Goal: Task Accomplishment & Management: Use online tool/utility

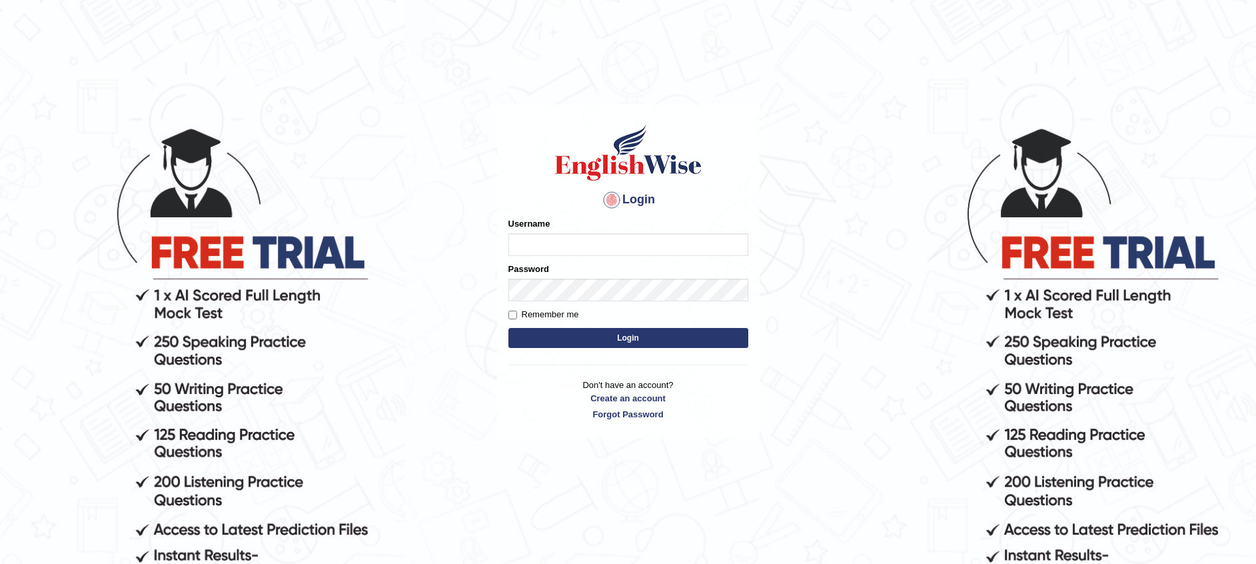
type input "Muhammadshahrukhamjad"
click at [605, 337] on button "Login" at bounding box center [629, 338] width 240 height 20
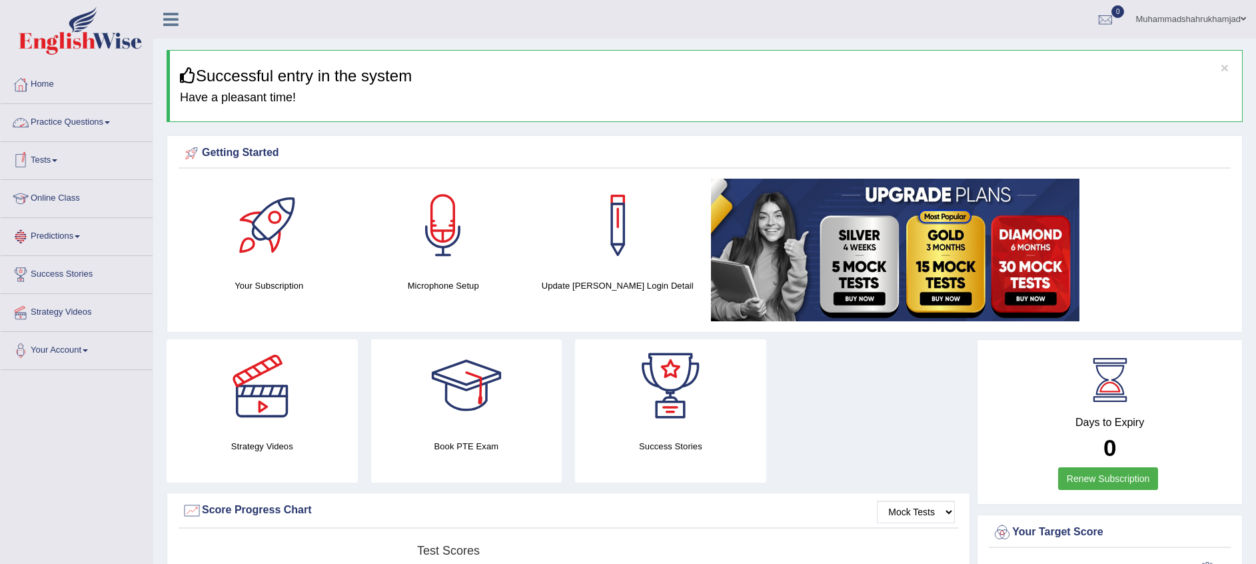
click at [52, 153] on link "Tests" at bounding box center [77, 158] width 152 height 33
click at [61, 218] on link "Take Mock Test" at bounding box center [87, 215] width 125 height 24
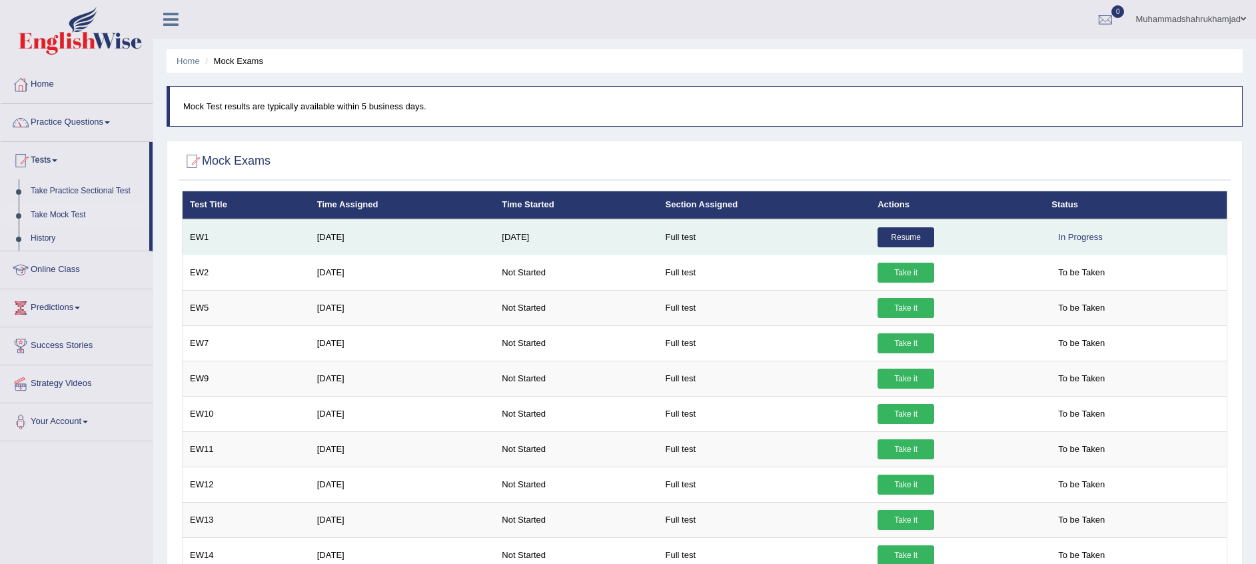
click at [899, 235] on link "Resume" at bounding box center [906, 237] width 57 height 20
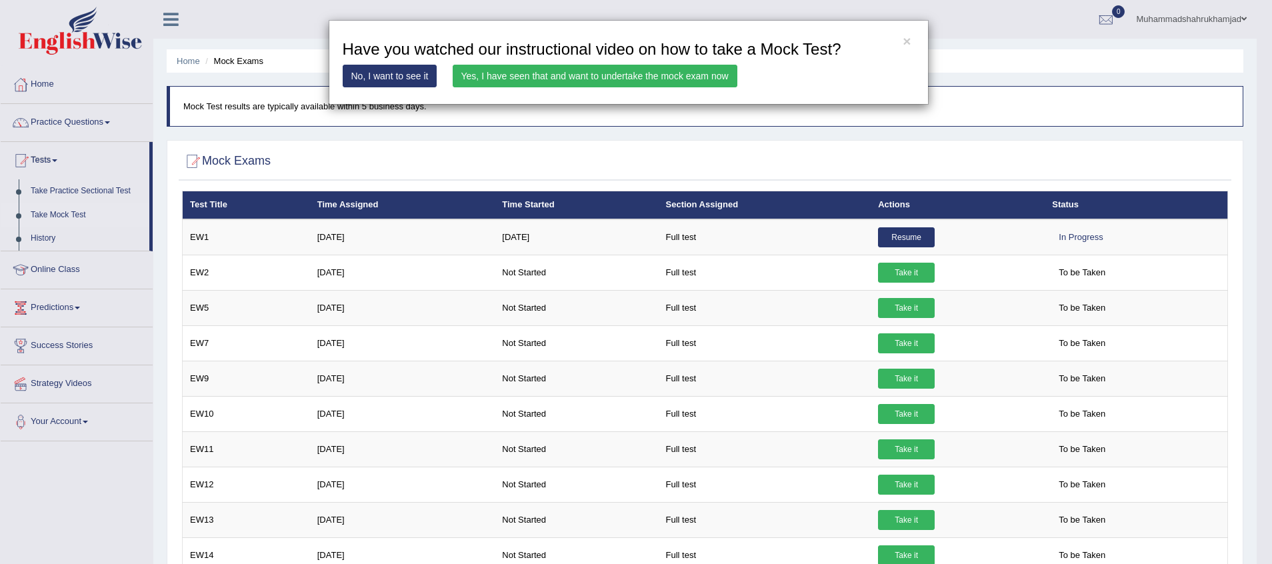
click at [679, 77] on link "Yes, I have seen that and want to undertake the mock exam now" at bounding box center [595, 76] width 285 height 23
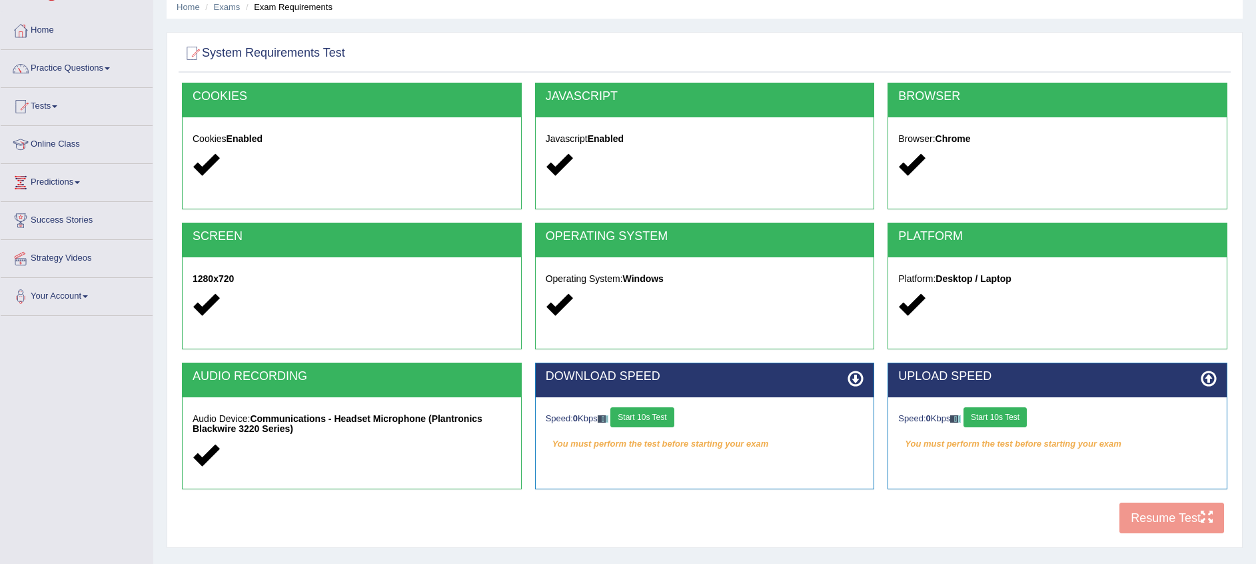
scroll to position [136, 0]
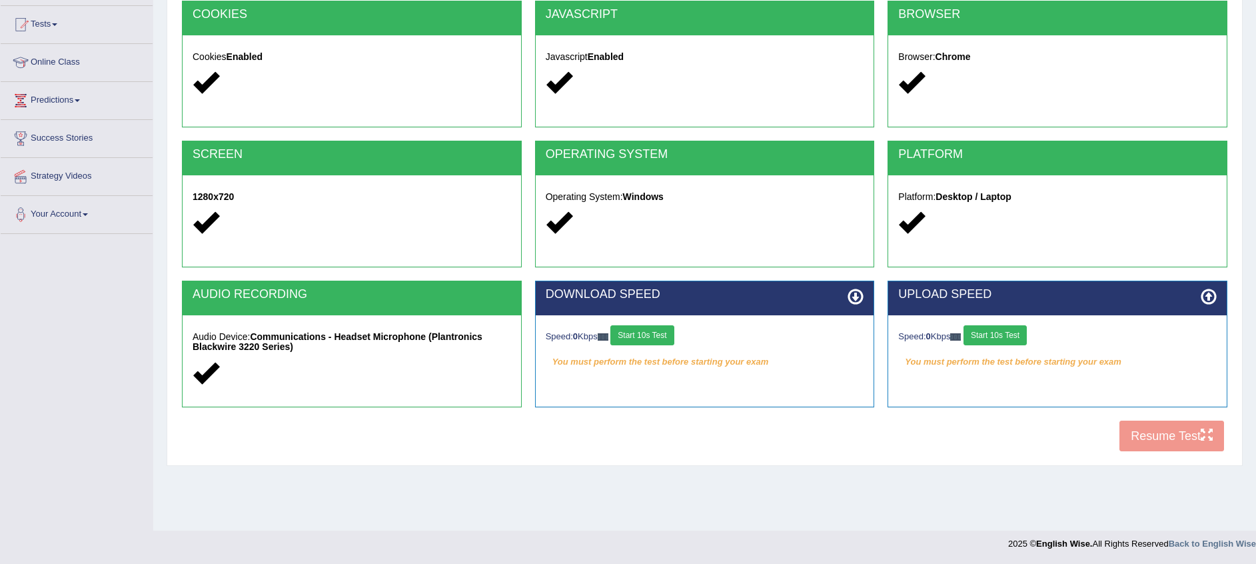
click at [665, 337] on button "Start 10s Test" at bounding box center [642, 335] width 63 height 20
click at [1000, 335] on button "Start 10s Test" at bounding box center [995, 335] width 63 height 20
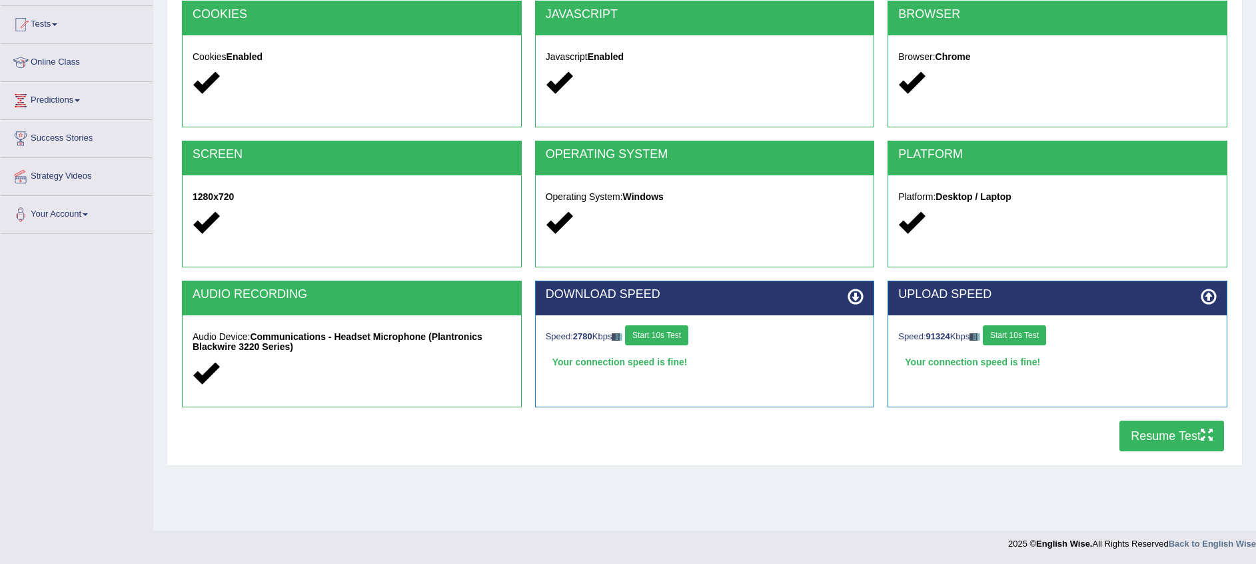
click at [1176, 428] on button "Resume Test" at bounding box center [1172, 436] width 105 height 31
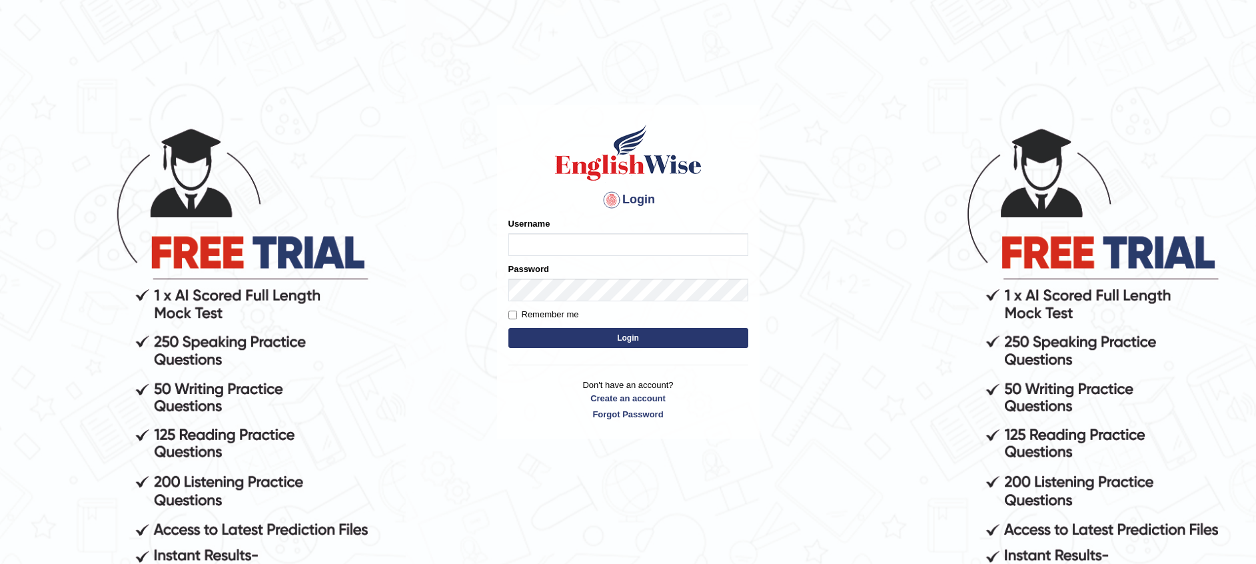
type input "Muhammadshahrukhamjad"
click at [617, 341] on button "Login" at bounding box center [629, 338] width 240 height 20
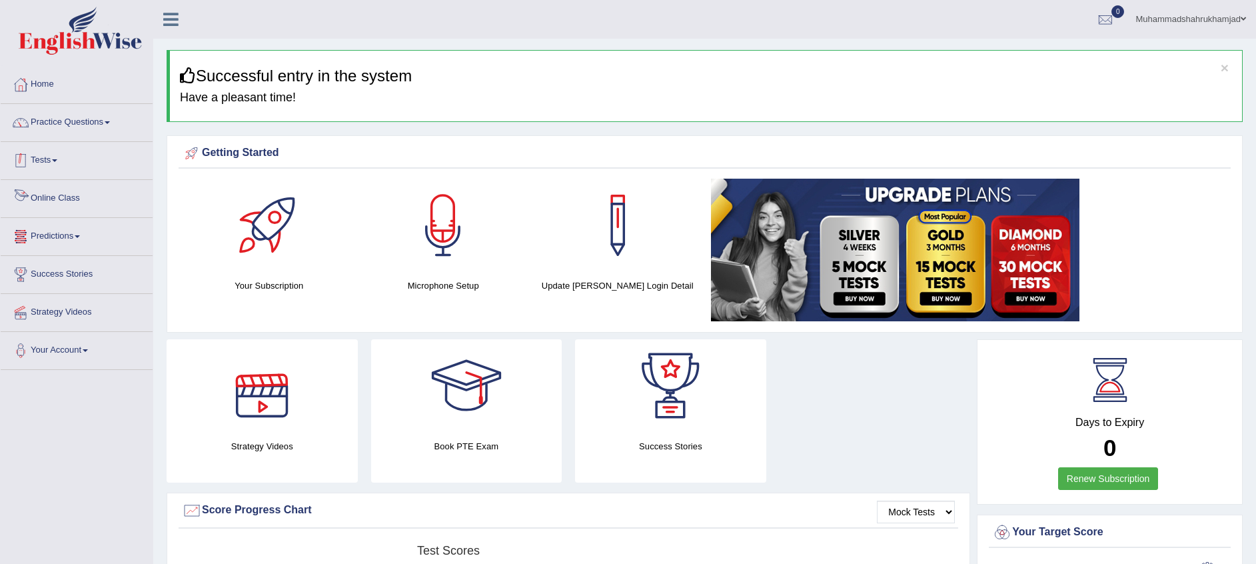
click at [58, 163] on link "Tests" at bounding box center [77, 158] width 152 height 33
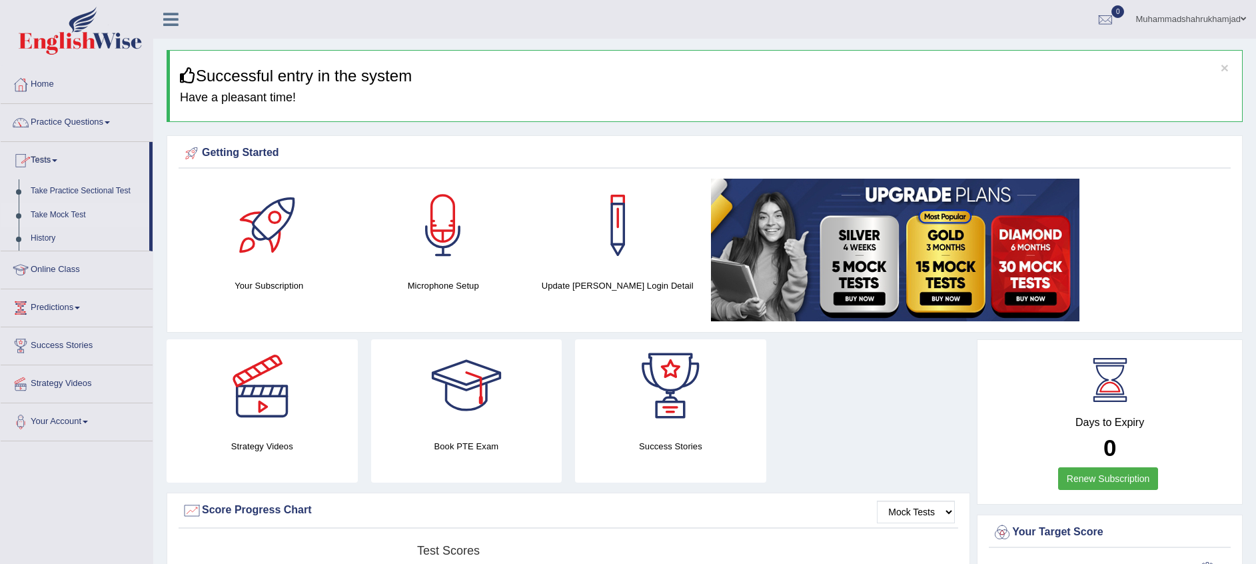
click at [73, 209] on link "Take Mock Test" at bounding box center [87, 215] width 125 height 24
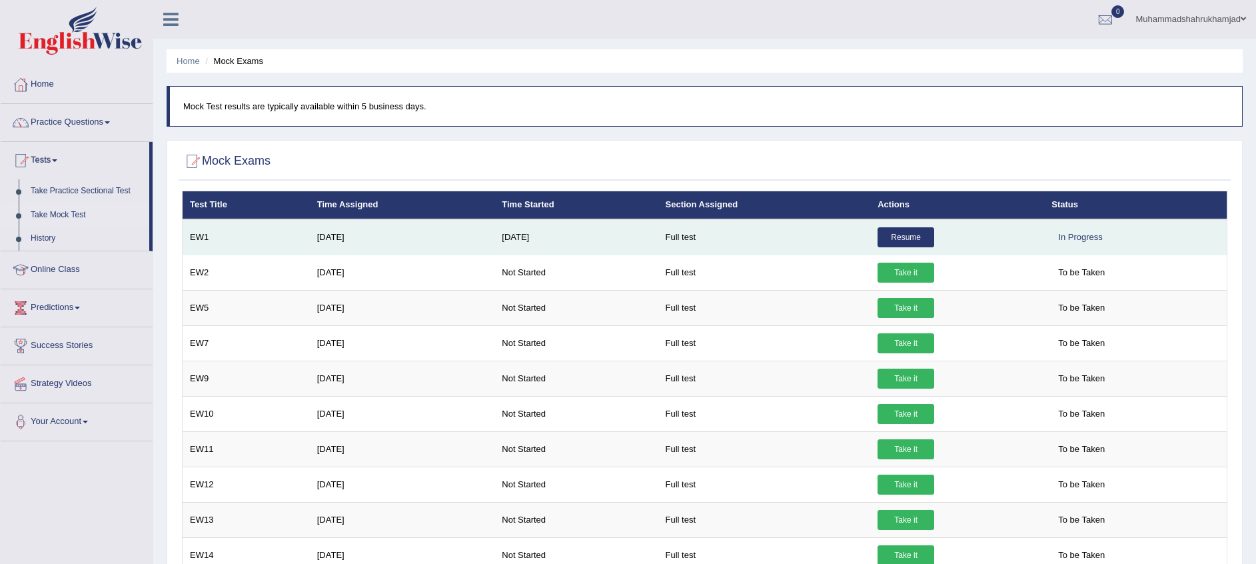
click at [890, 237] on link "Resume" at bounding box center [906, 237] width 57 height 20
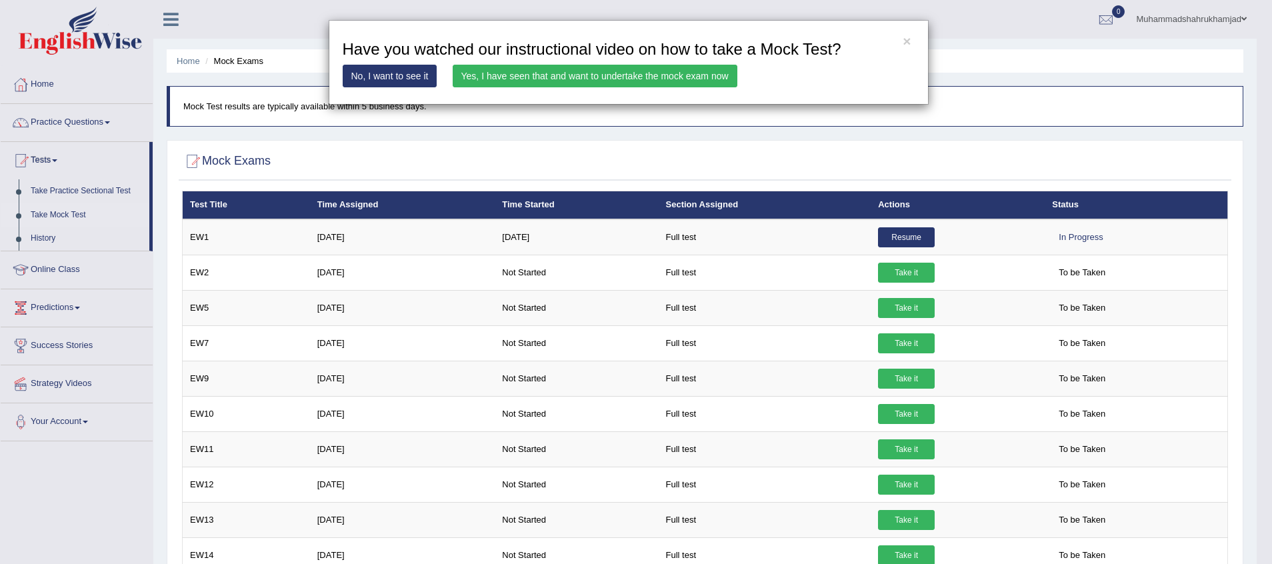
click at [475, 75] on link "Yes, I have seen that and want to undertake the mock exam now" at bounding box center [595, 76] width 285 height 23
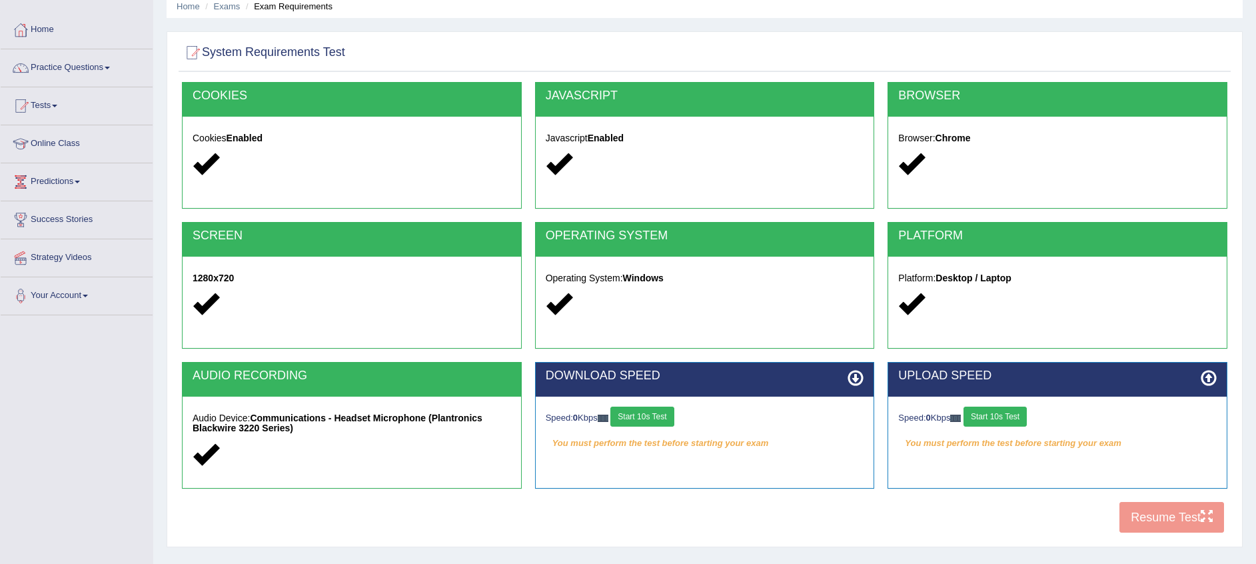
scroll to position [136, 0]
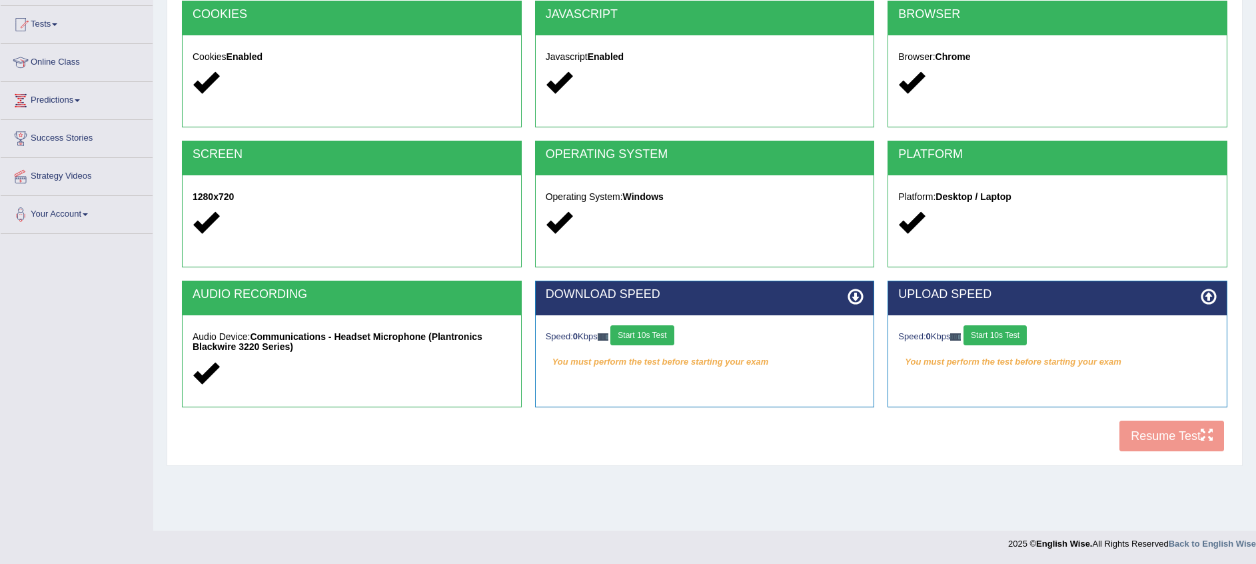
click at [658, 334] on button "Start 10s Test" at bounding box center [642, 335] width 63 height 20
click at [1004, 329] on button "Start 10s Test" at bounding box center [995, 335] width 63 height 20
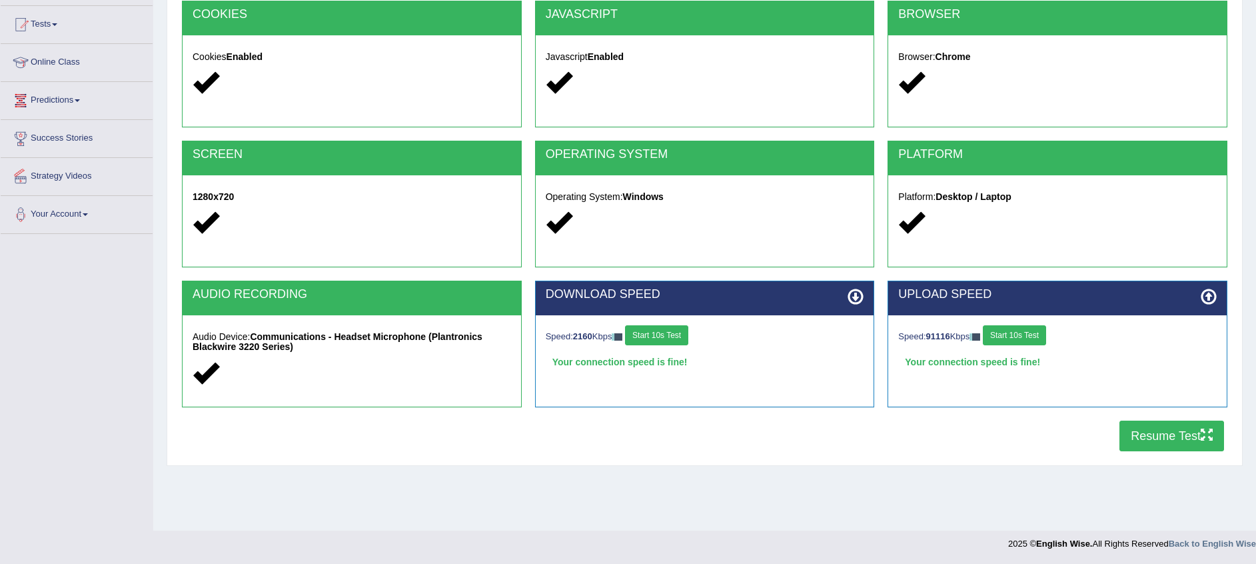
click at [1125, 431] on button "Resume Test" at bounding box center [1172, 436] width 105 height 31
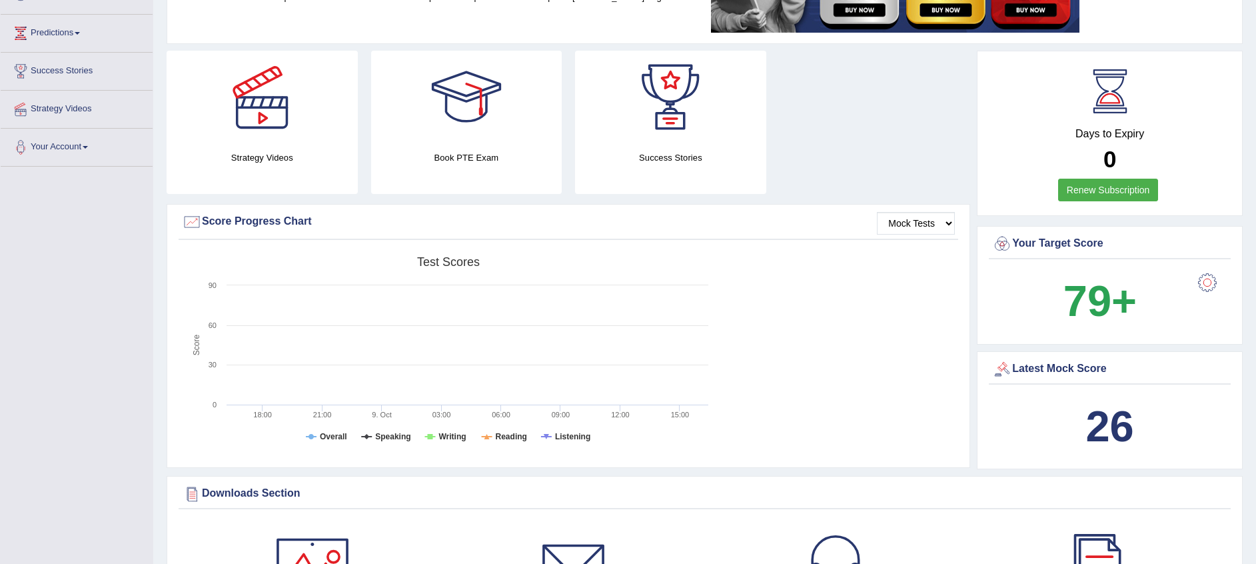
scroll to position [100, 0]
